Goal: Navigation & Orientation: Find specific page/section

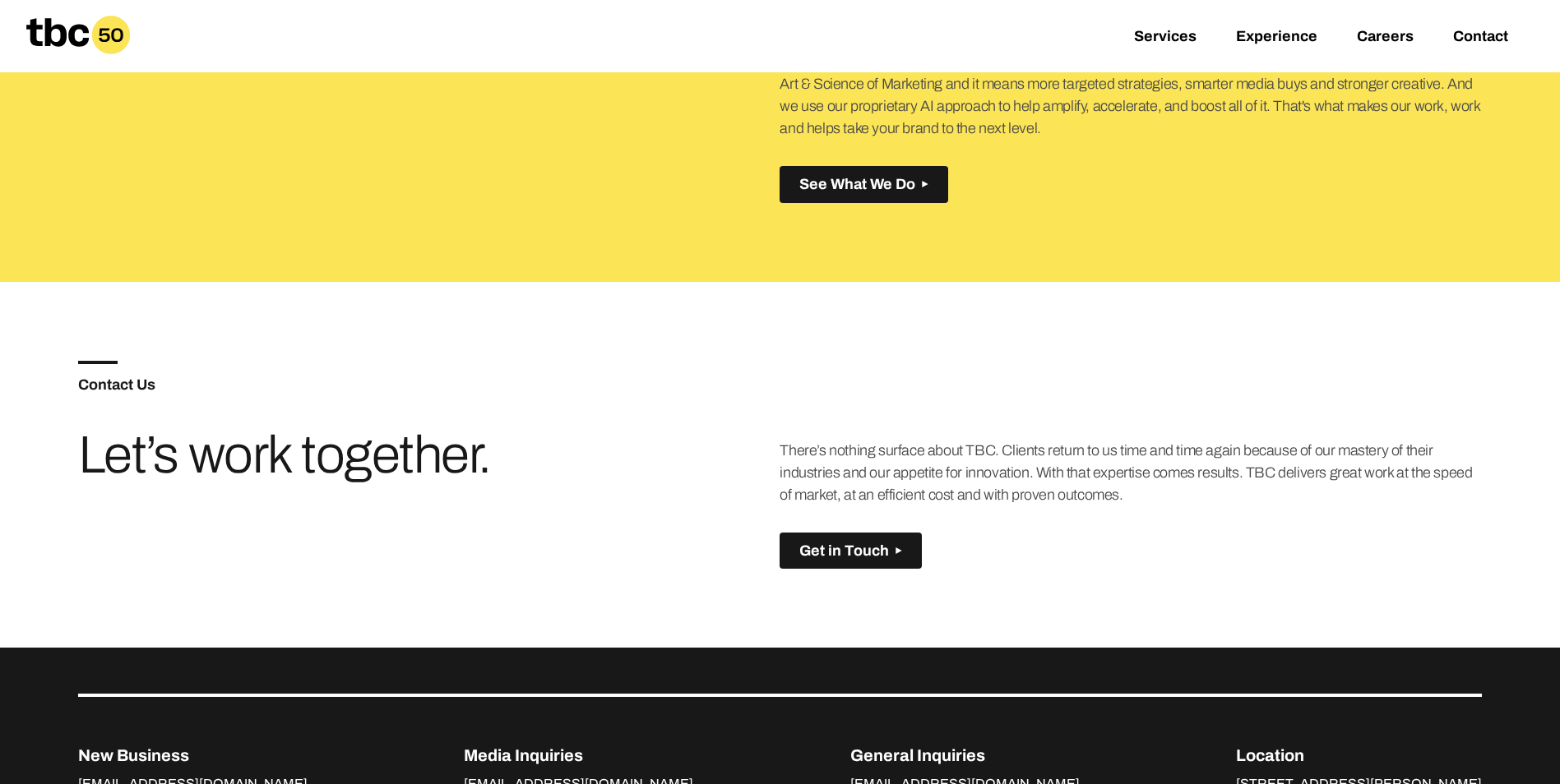
scroll to position [906, 0]
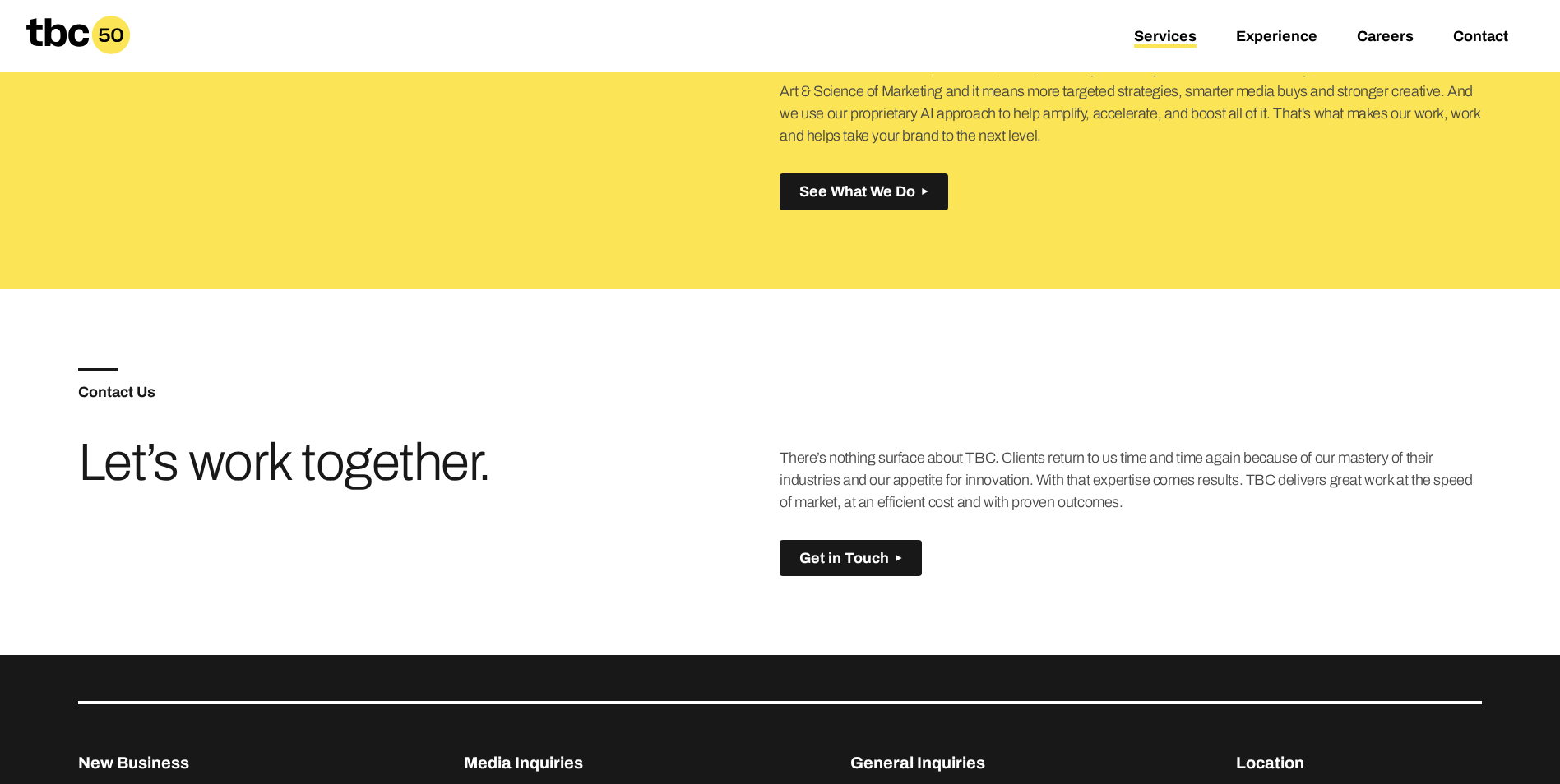
click at [1177, 35] on link "Services" at bounding box center [1165, 38] width 63 height 20
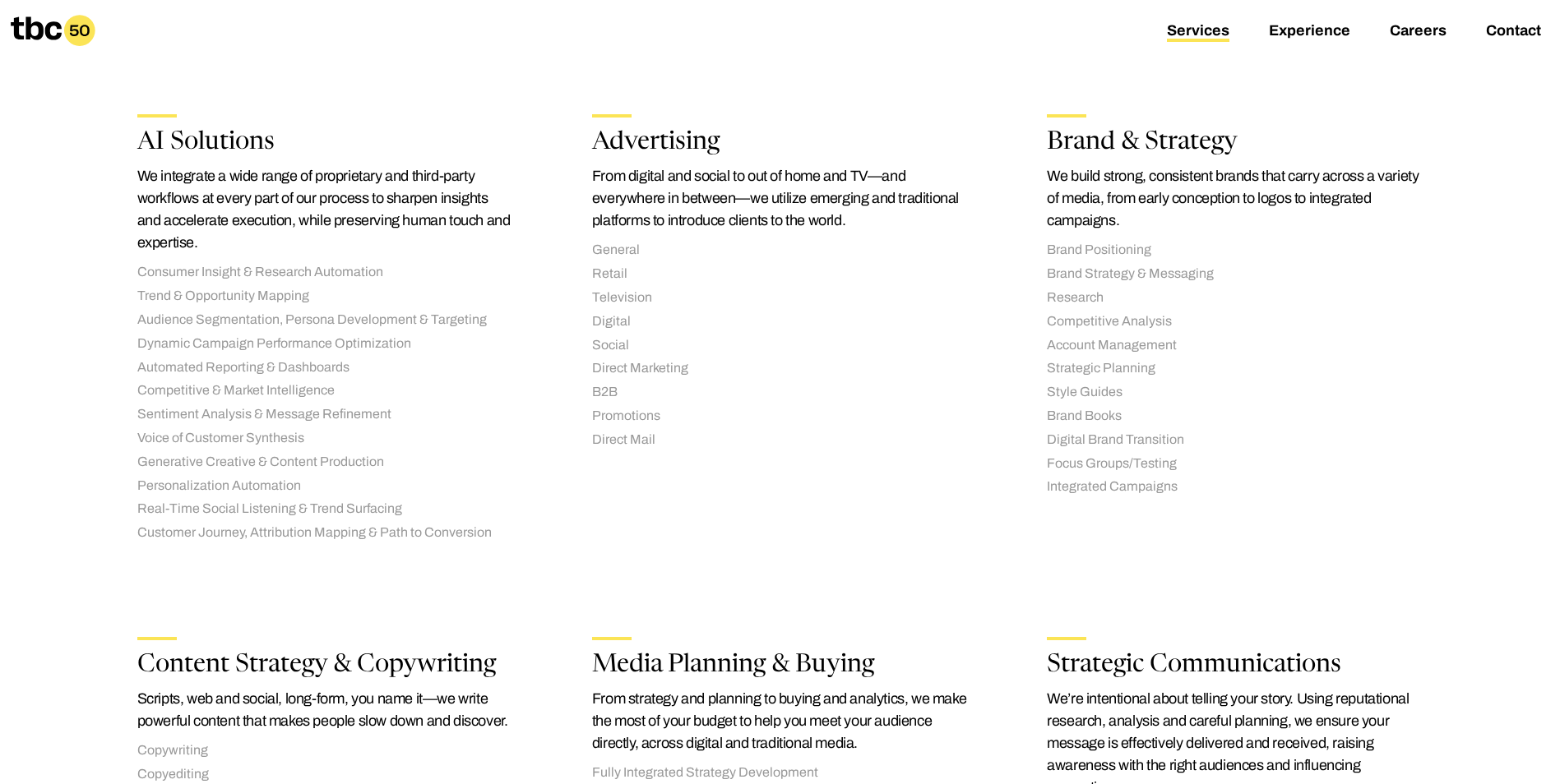
scroll to position [306, 0]
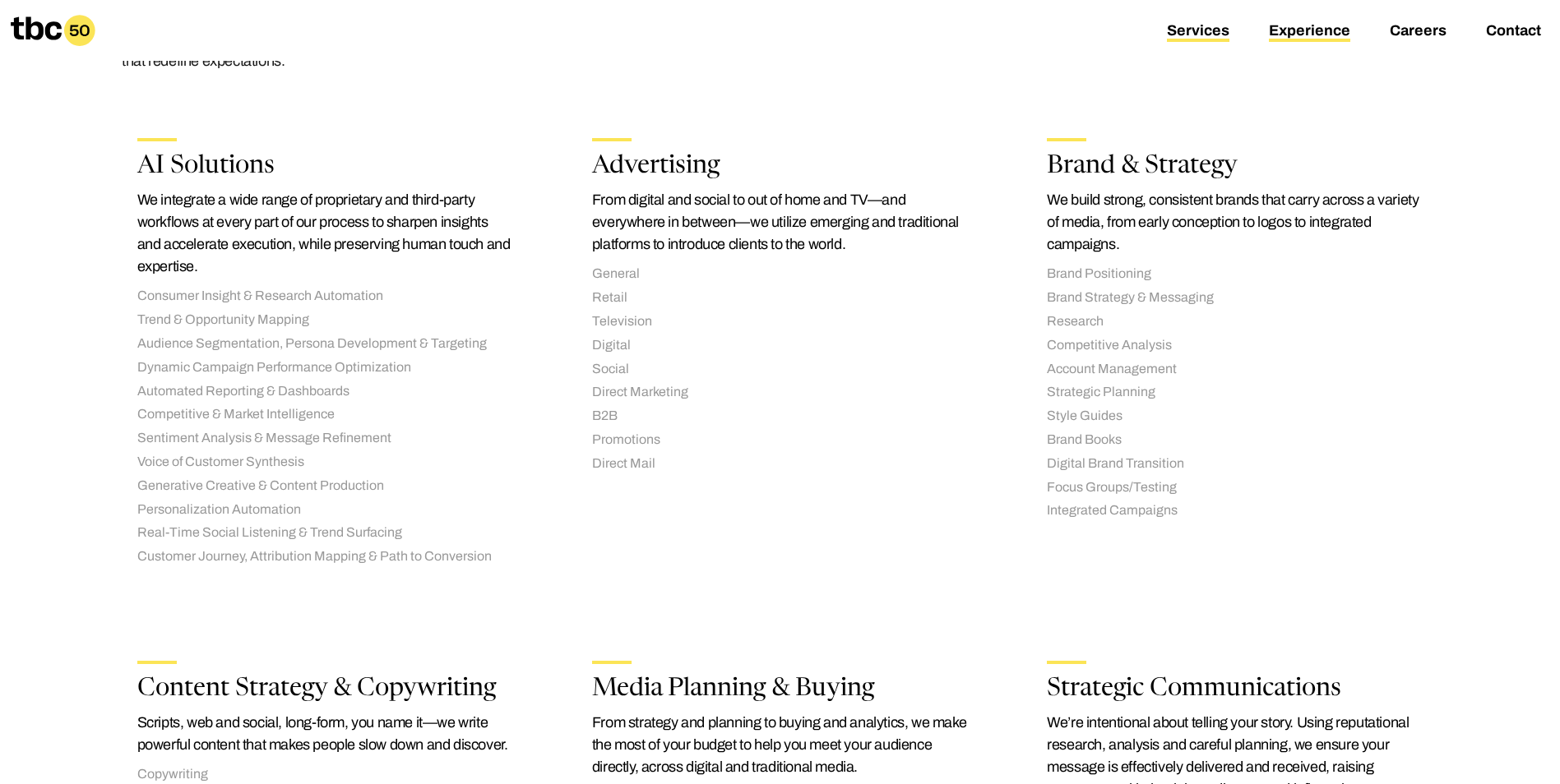
click at [1304, 28] on link "Experience" at bounding box center [1309, 32] width 81 height 20
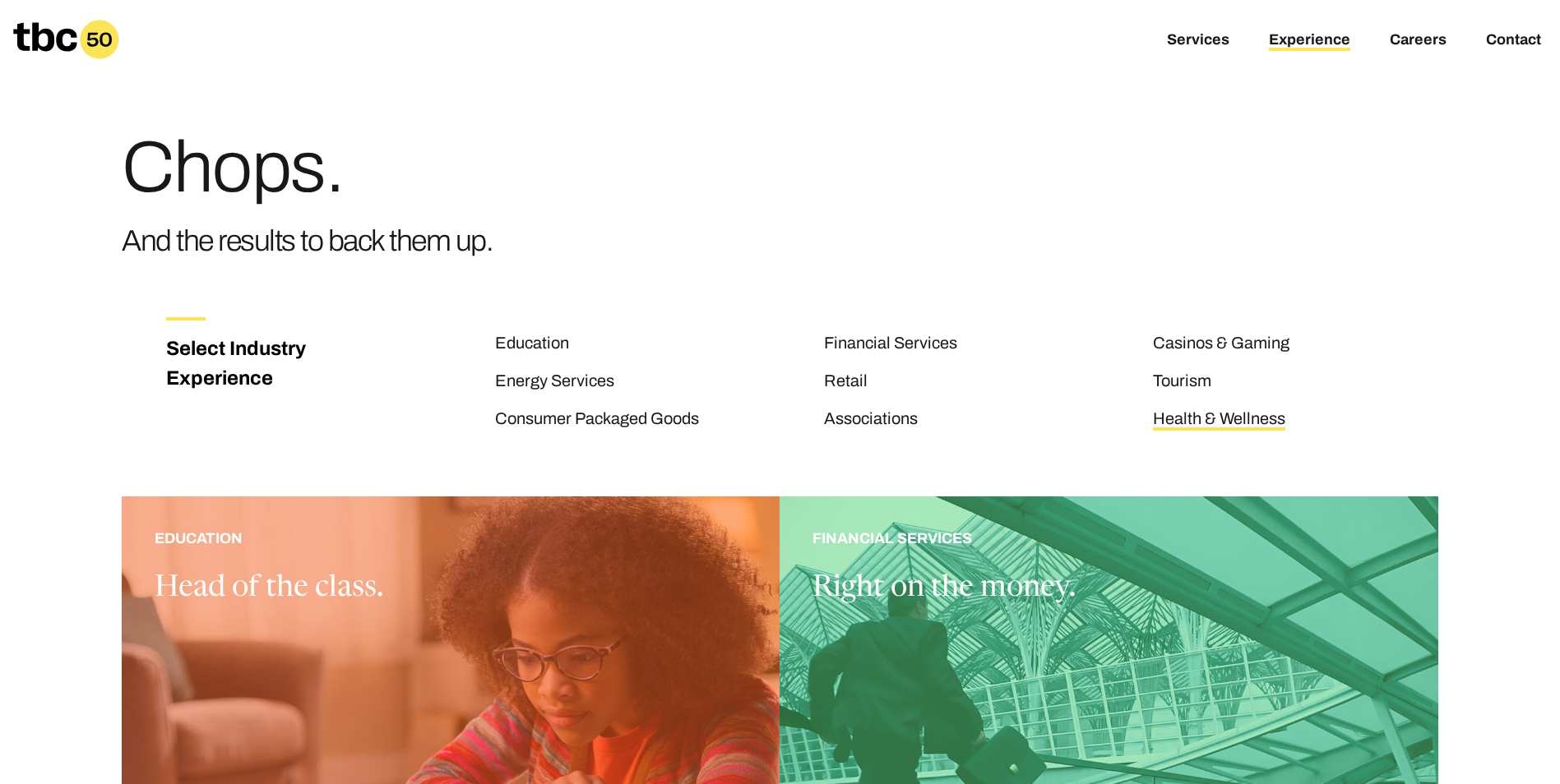
click at [1236, 418] on link "Health & Wellness" at bounding box center [1219, 420] width 132 height 22
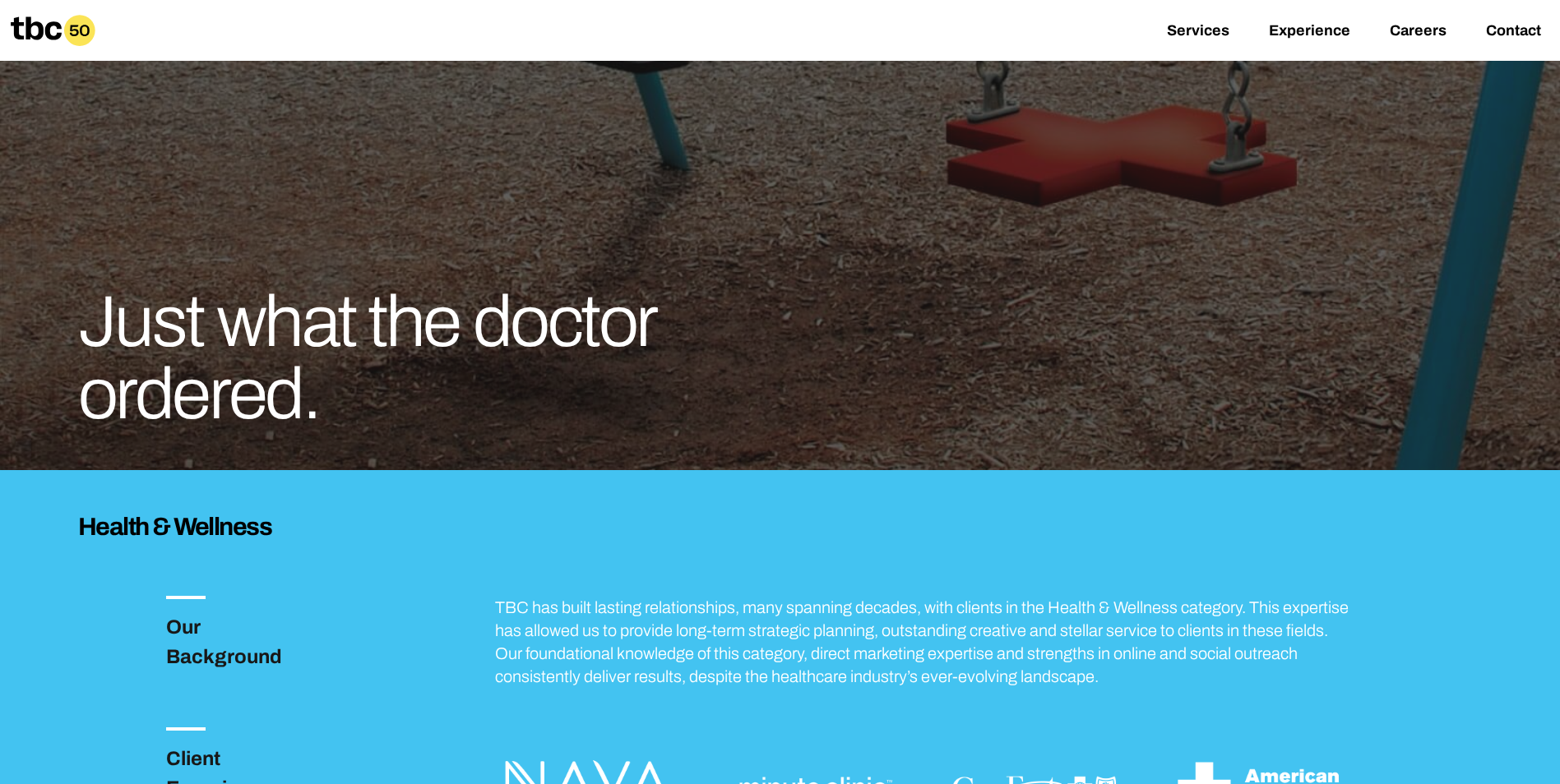
scroll to position [210, 0]
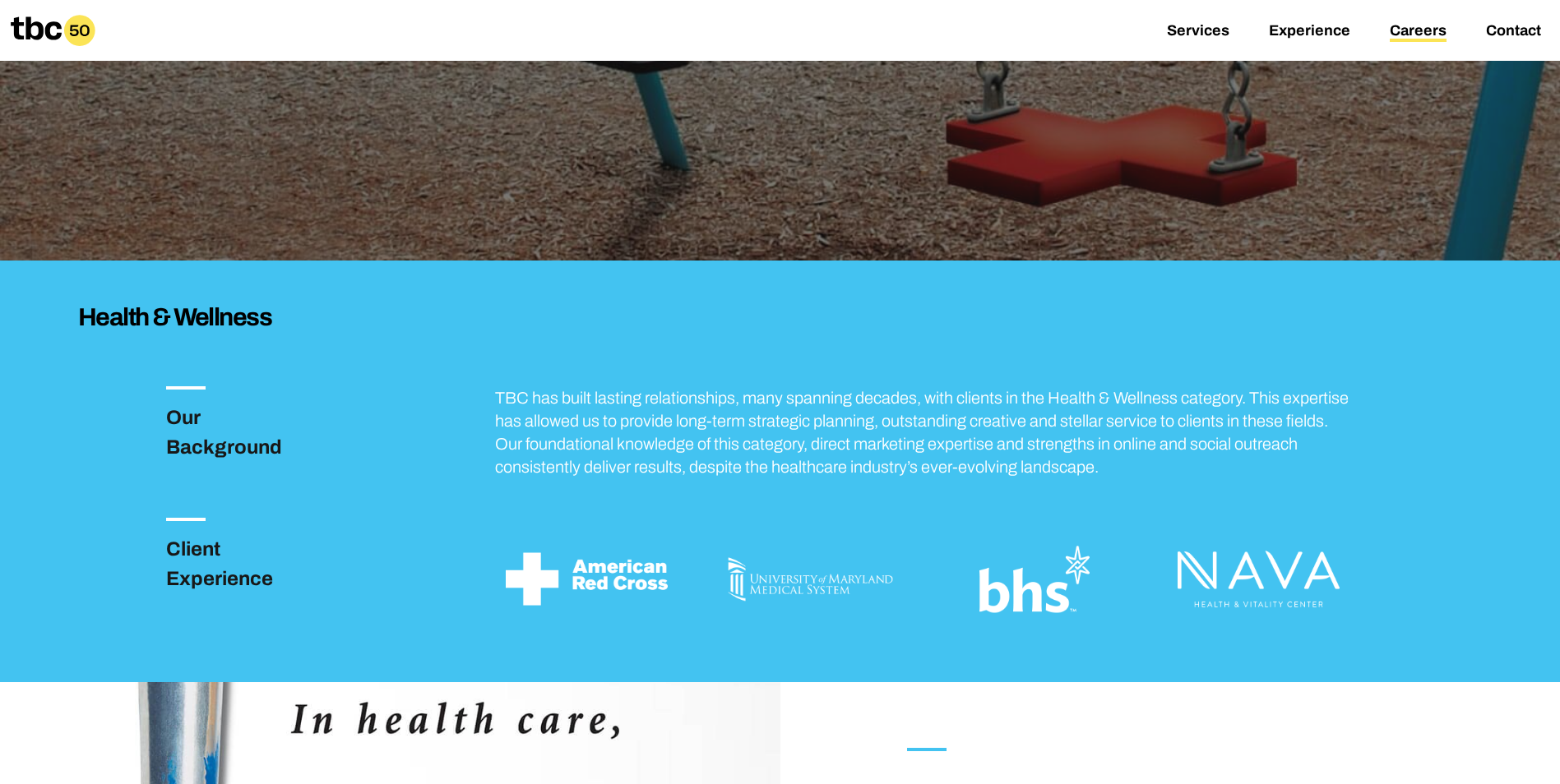
click at [1425, 35] on link "Careers" at bounding box center [1418, 32] width 57 height 20
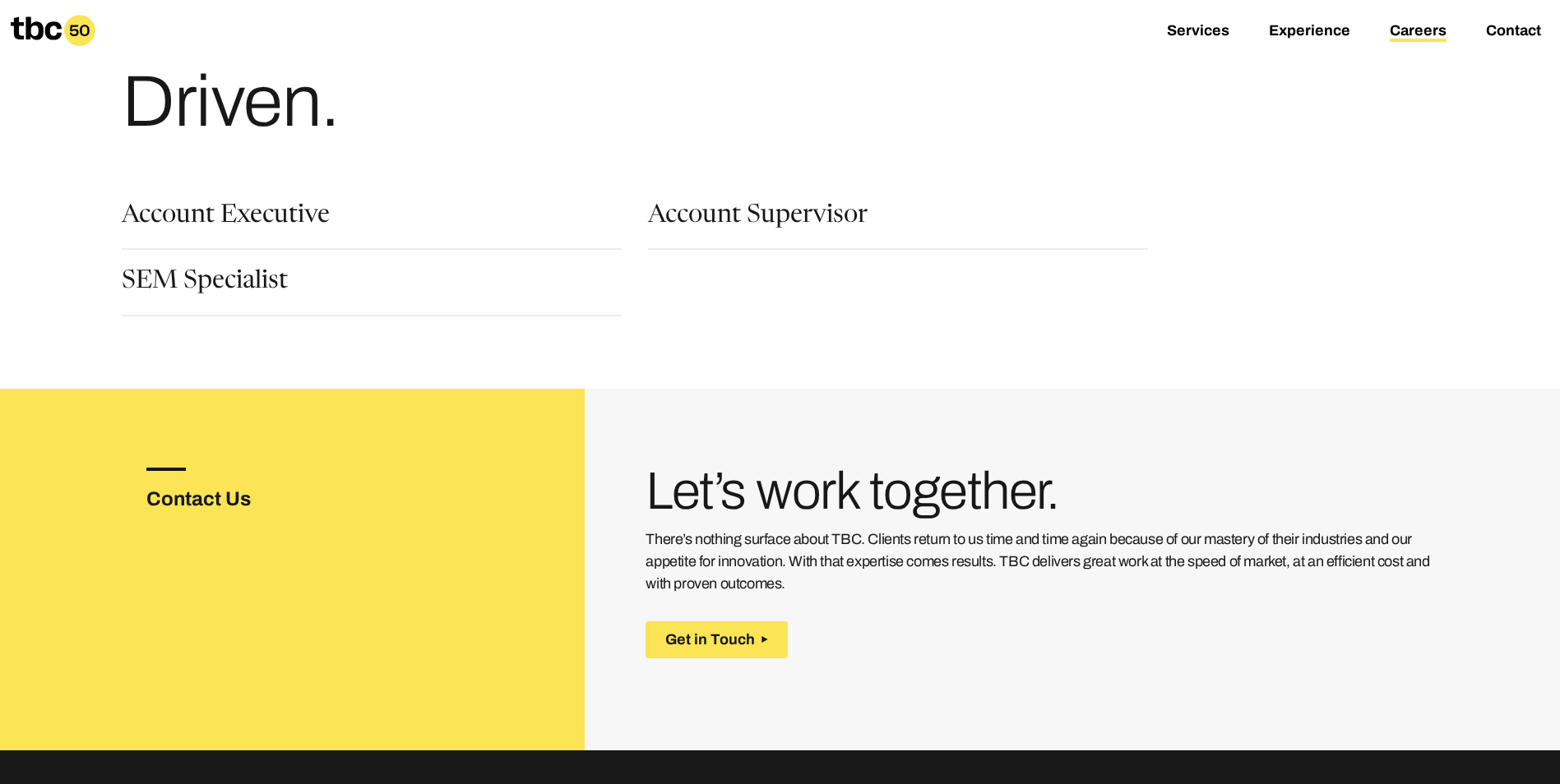
scroll to position [136, 0]
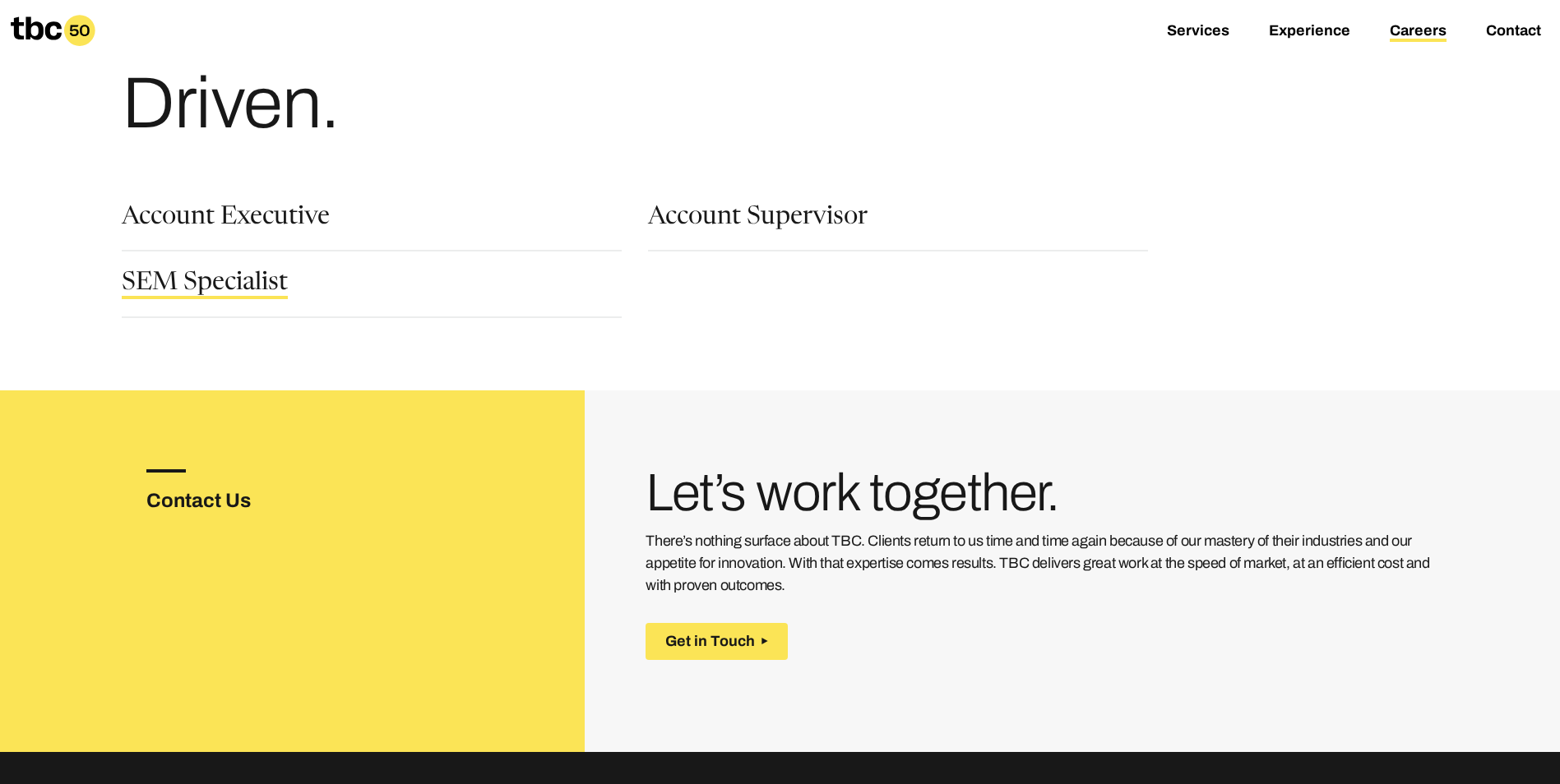
click at [199, 284] on link "SEM Specialist" at bounding box center [204, 285] width 166 height 28
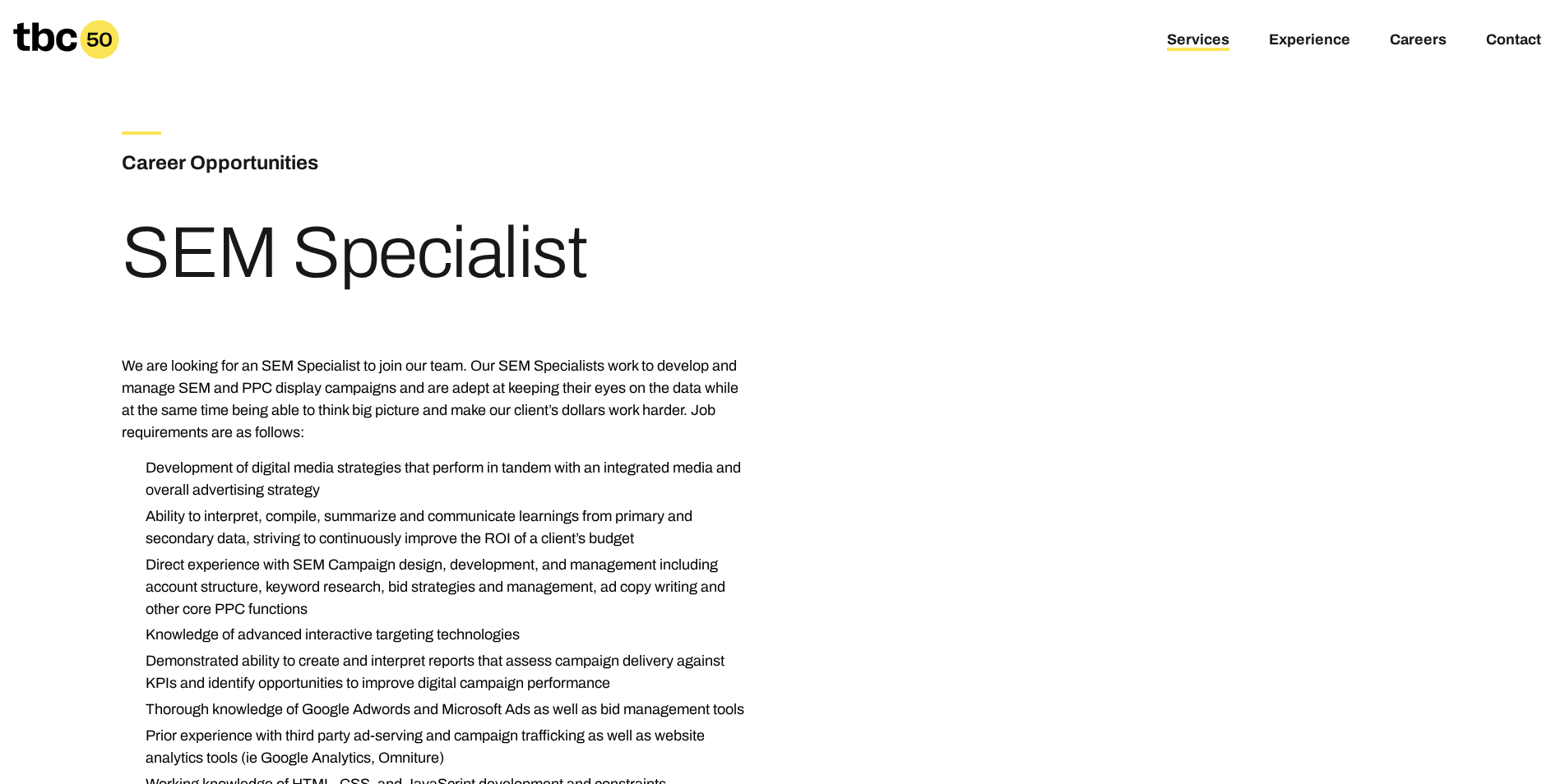
click at [1204, 43] on link "Services" at bounding box center [1199, 41] width 63 height 20
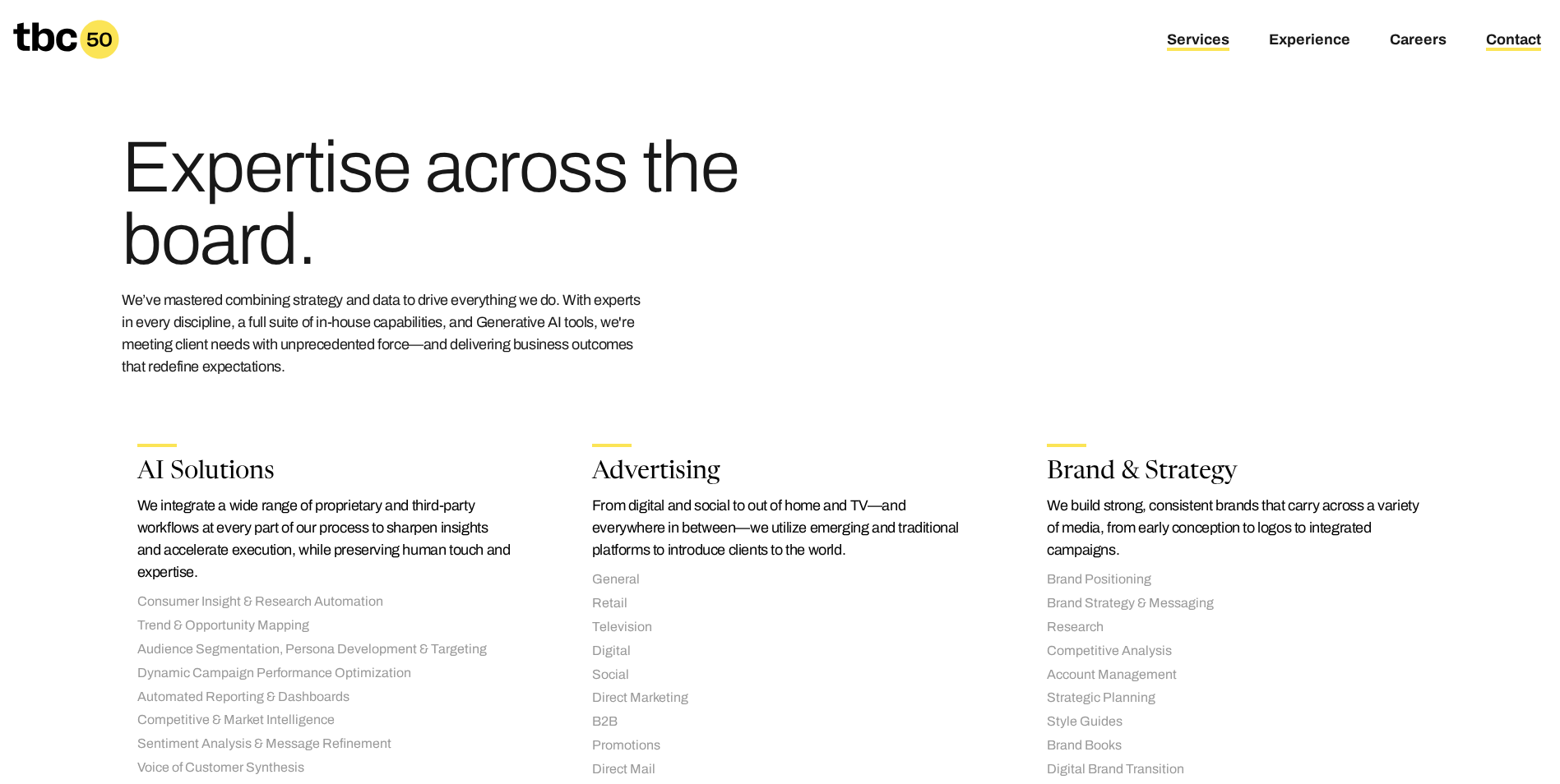
click at [1515, 40] on link "Contact" at bounding box center [1514, 41] width 55 height 20
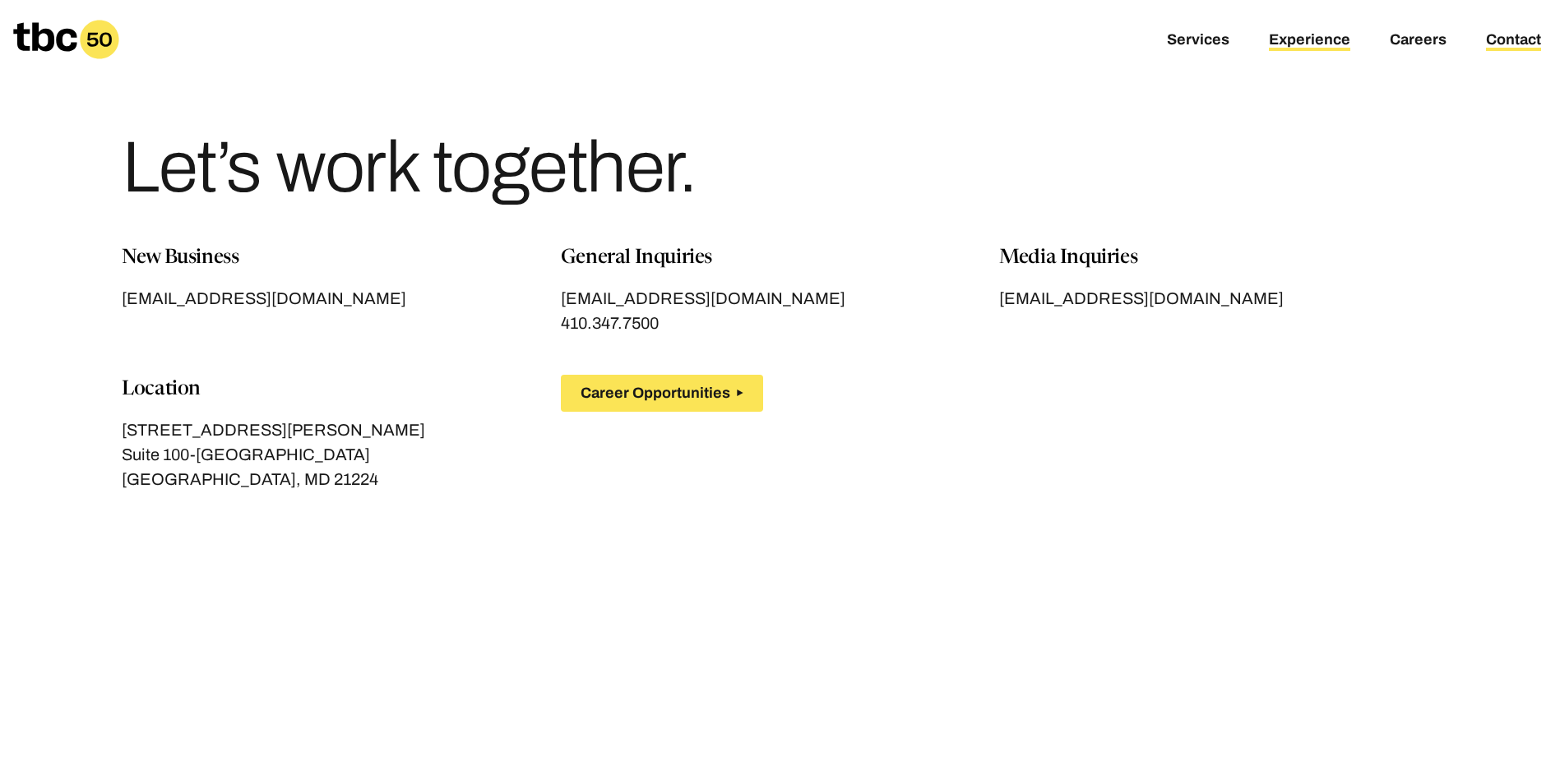
click at [1320, 38] on link "Experience" at bounding box center [1309, 41] width 81 height 20
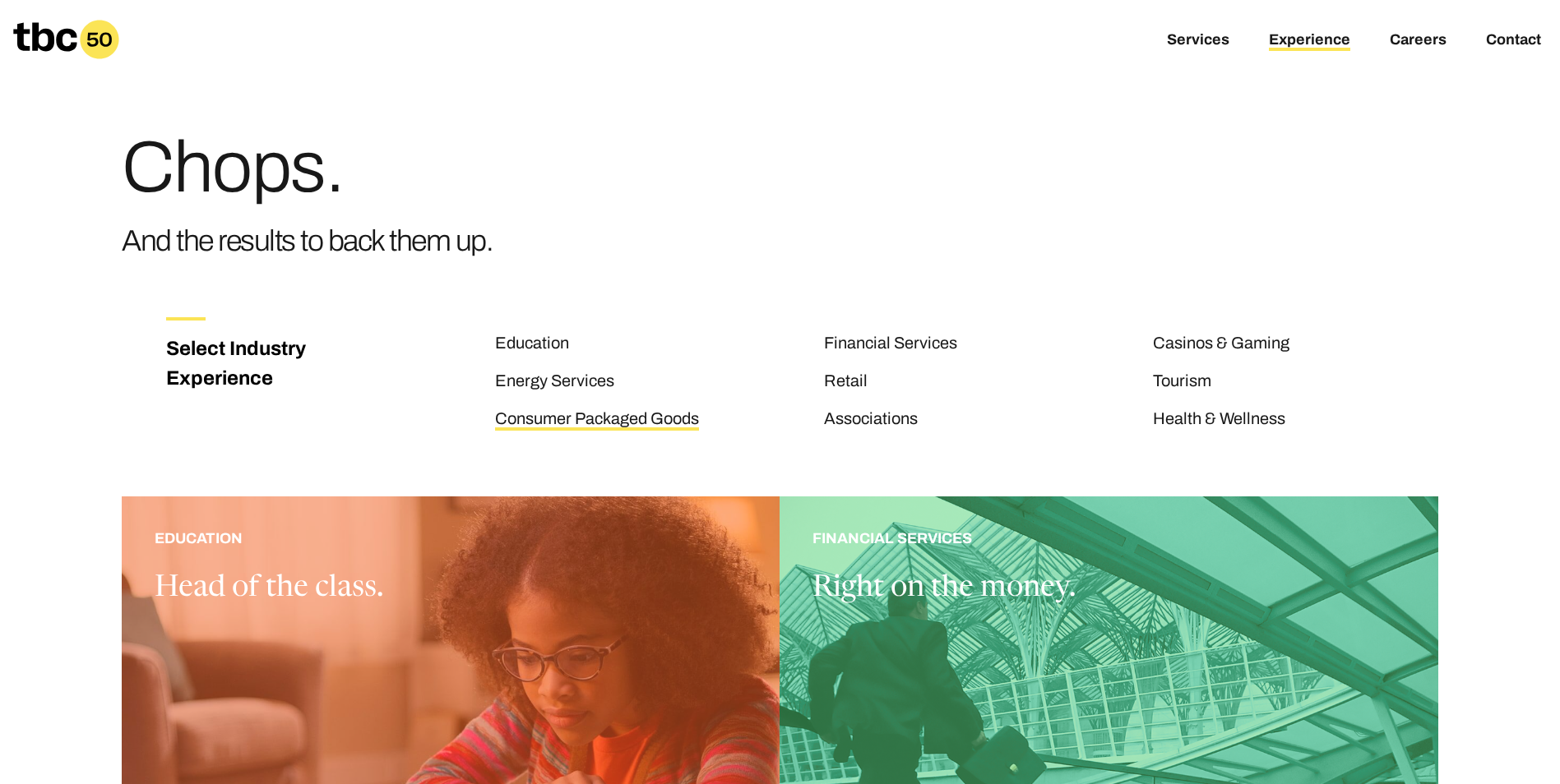
click at [596, 423] on link "Consumer Packaged Goods" at bounding box center [597, 420] width 204 height 22
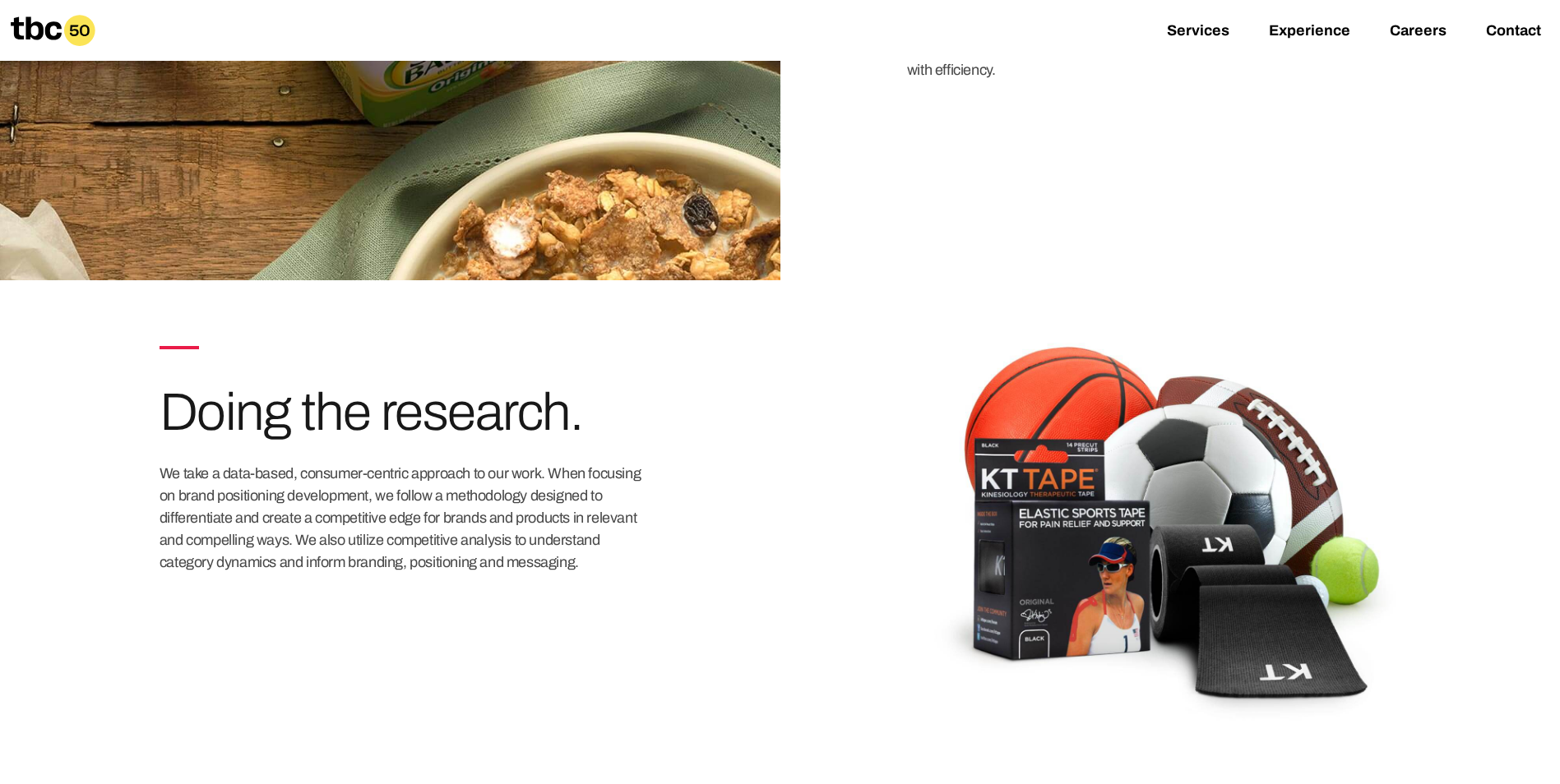
scroll to position [1085, 0]
